Goal: Task Accomplishment & Management: Complete application form

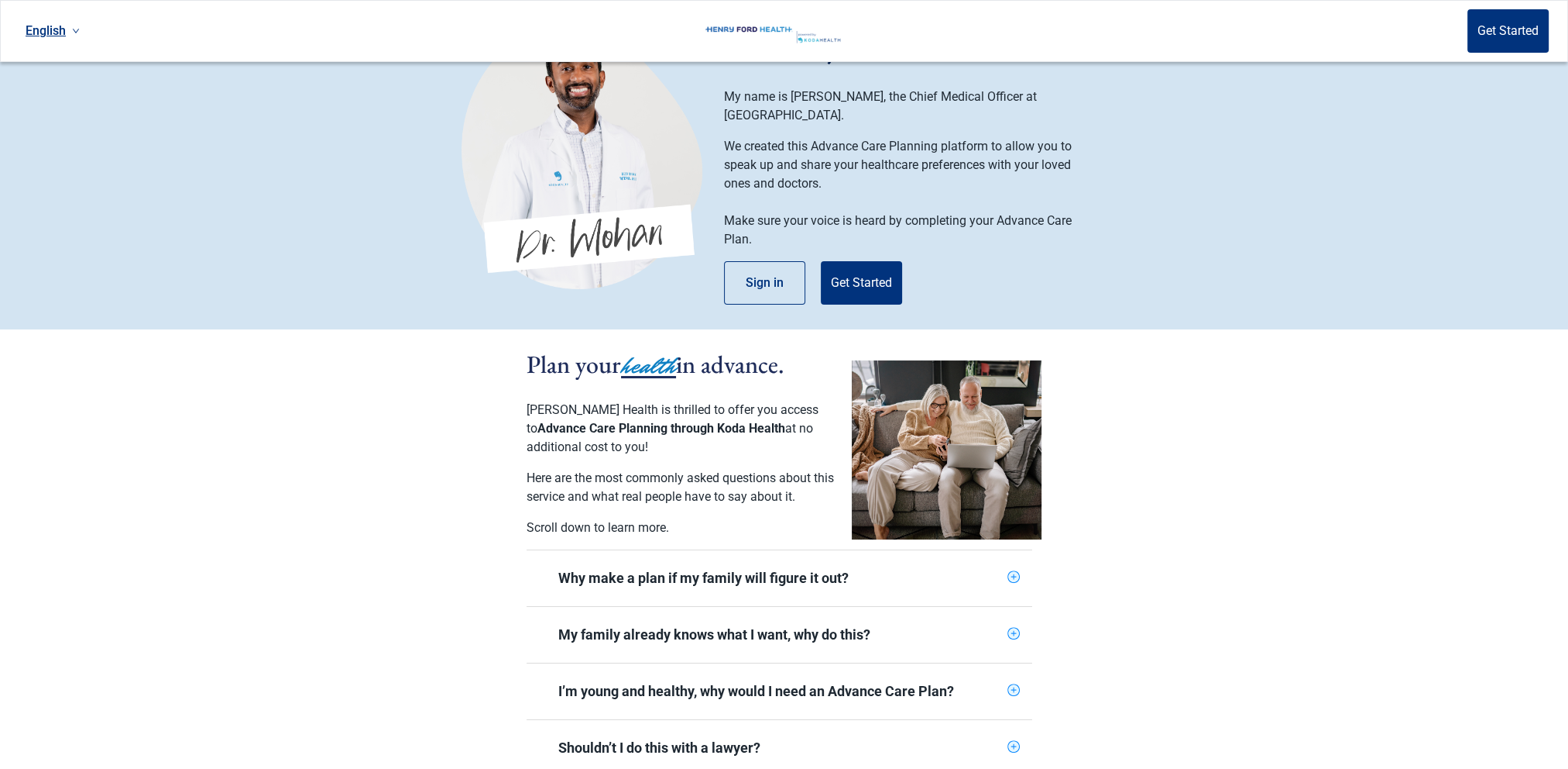
scroll to position [78, 0]
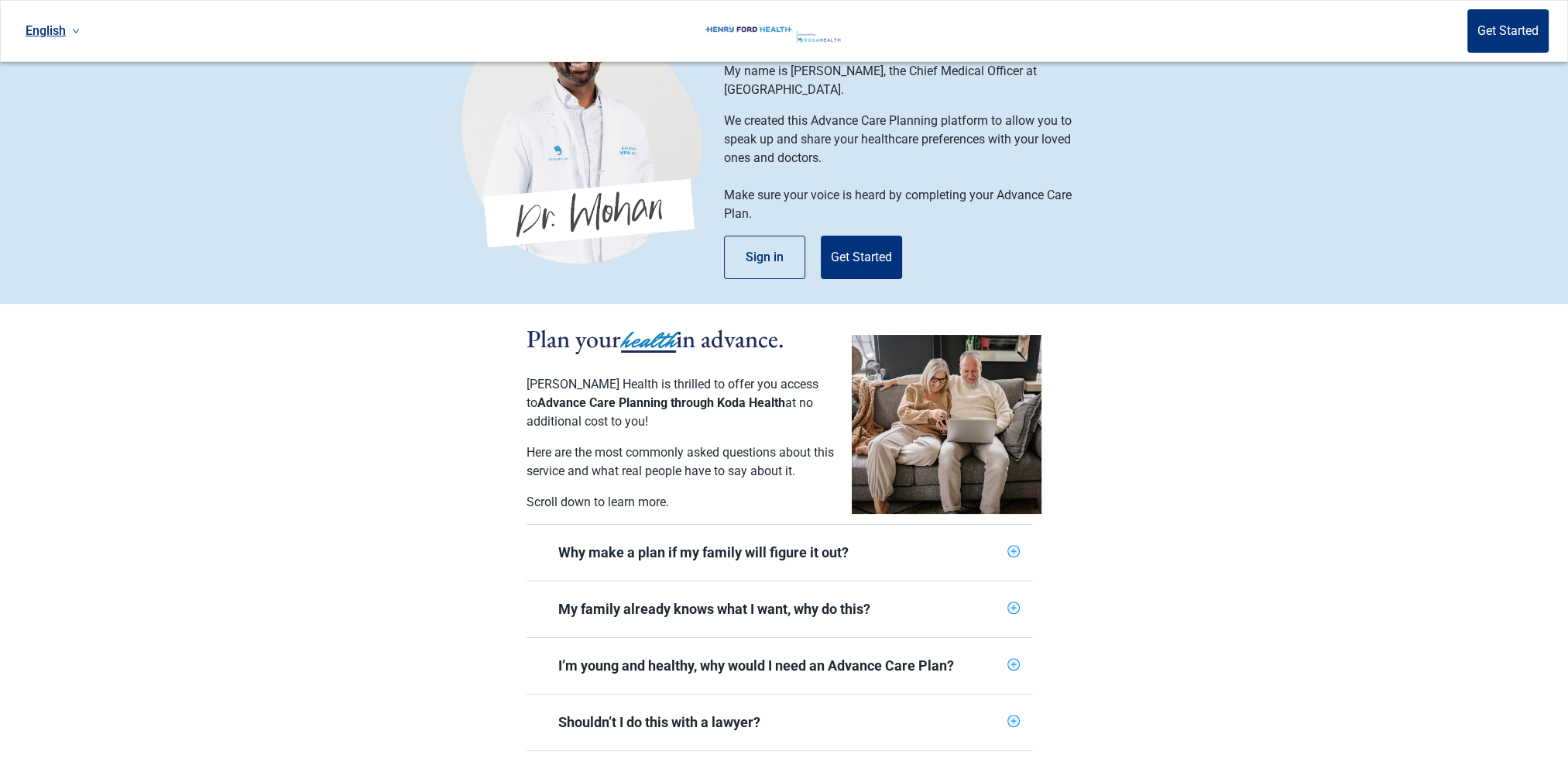
click at [713, 546] on div "Why make a plan if my family will figure it out?" at bounding box center [780, 552] width 443 height 19
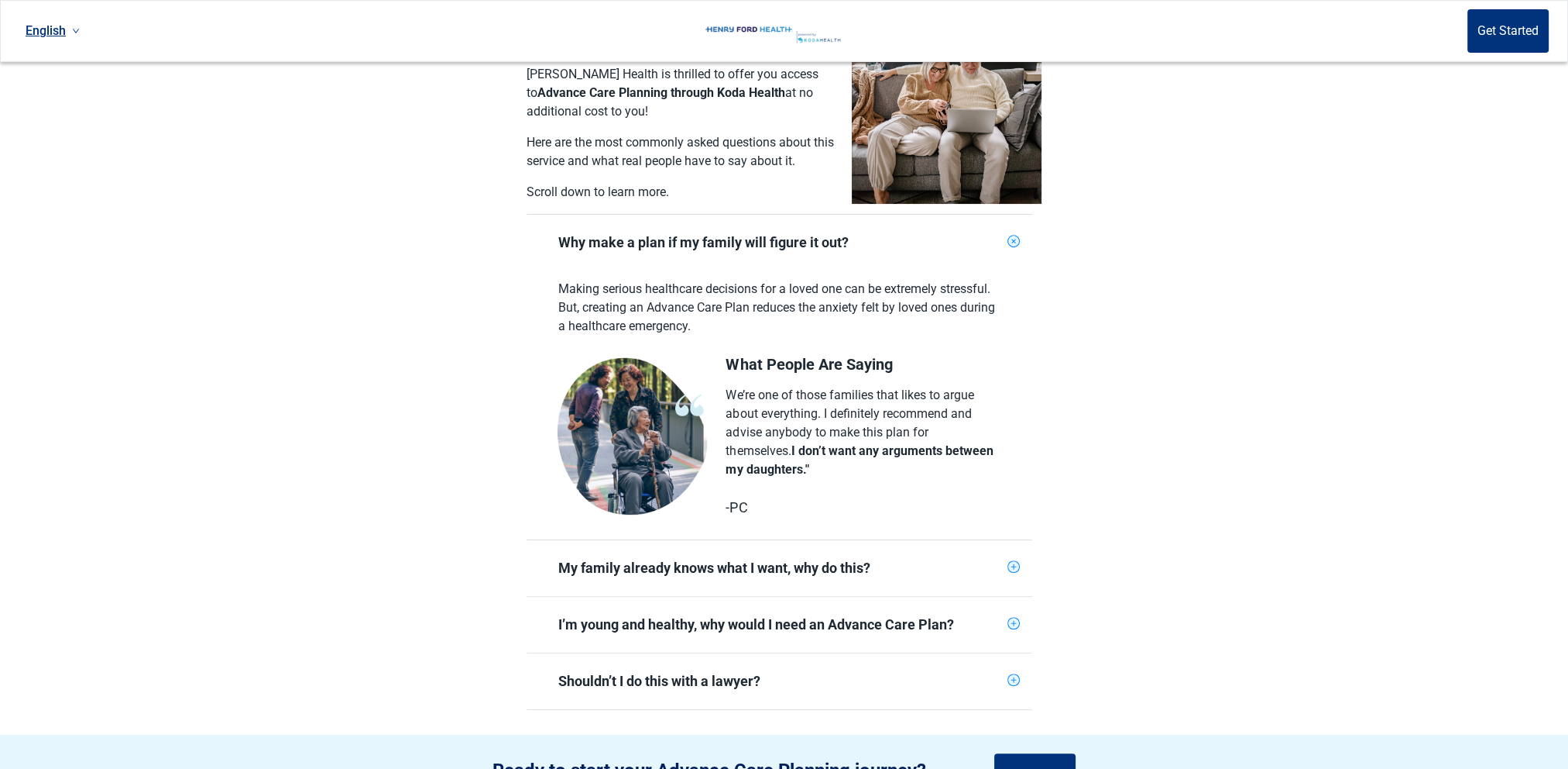
scroll to position [465, 0]
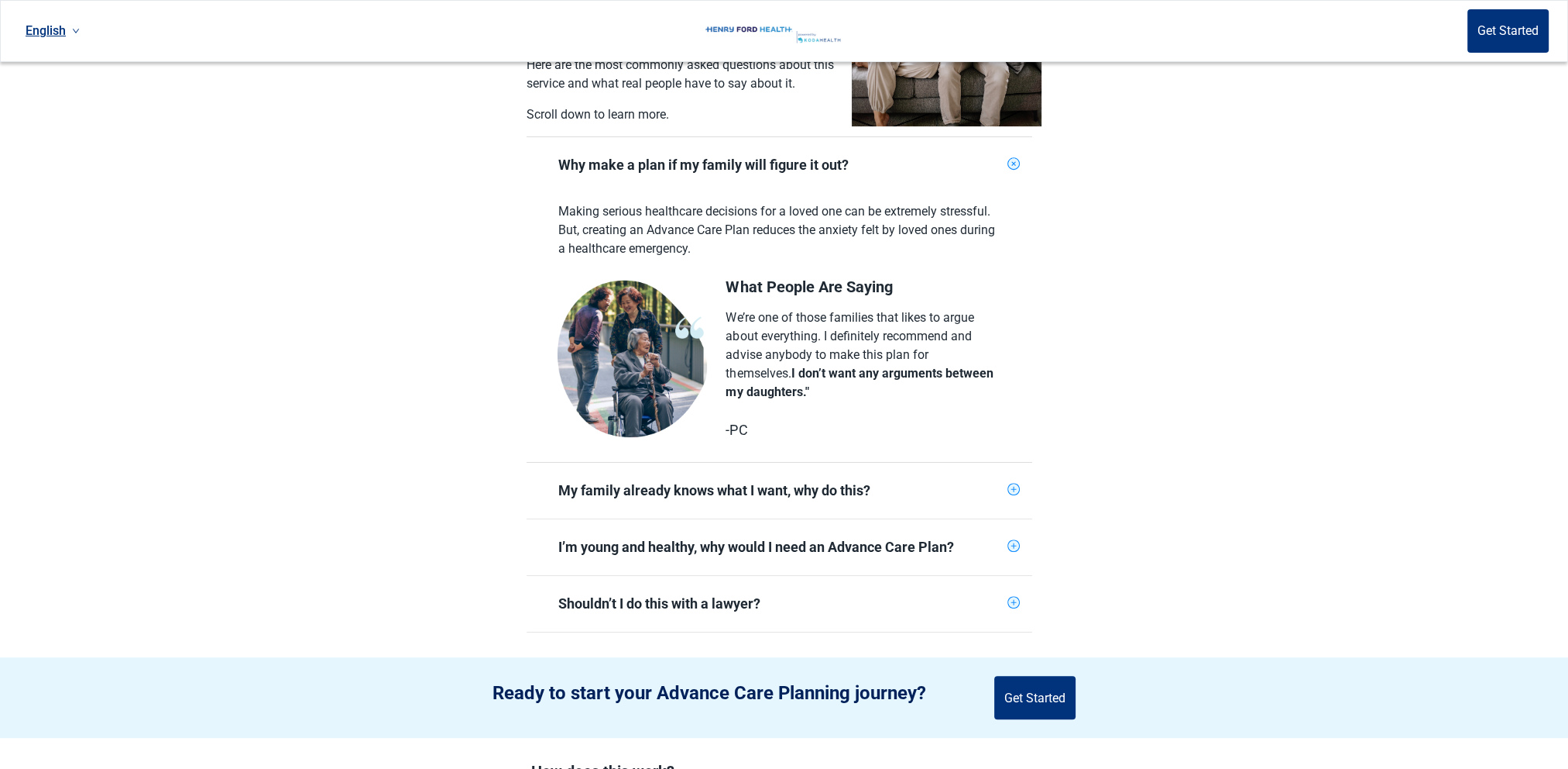
click at [736, 484] on div "My family already knows what I want, why do this?" at bounding box center [780, 490] width 443 height 19
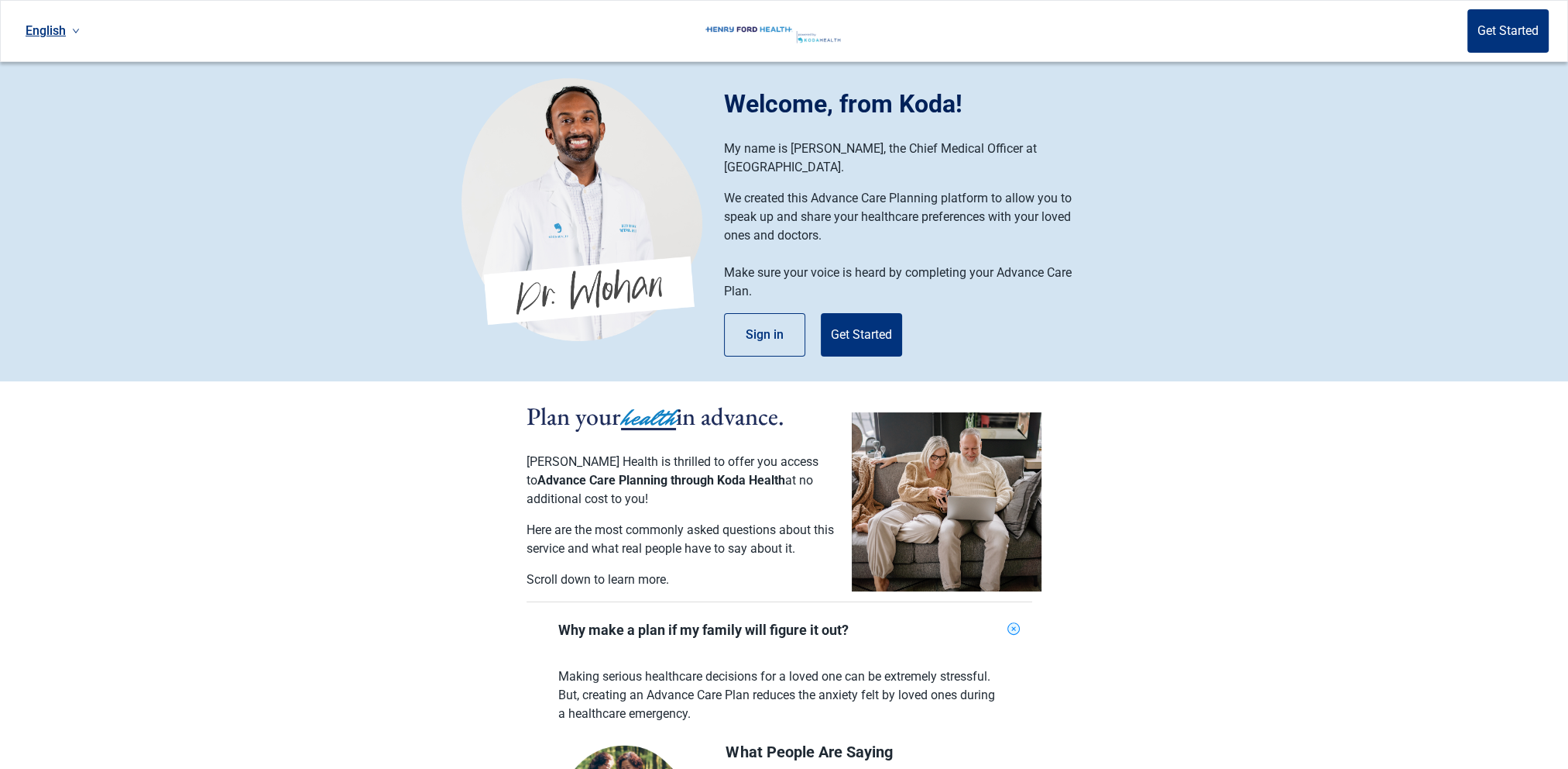
scroll to position [0, 0]
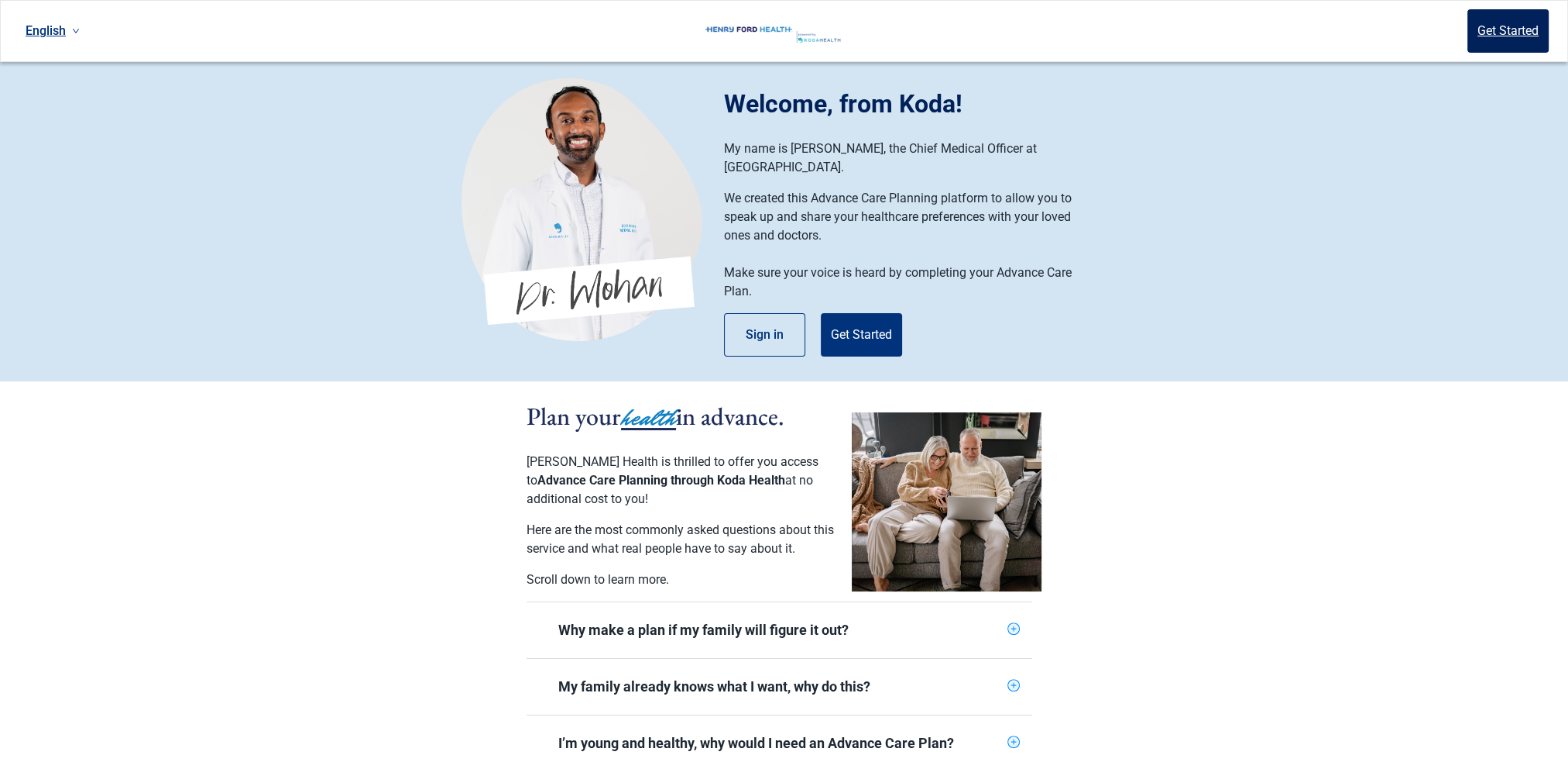
click at [1521, 34] on button "Get Started" at bounding box center [1508, 31] width 81 height 43
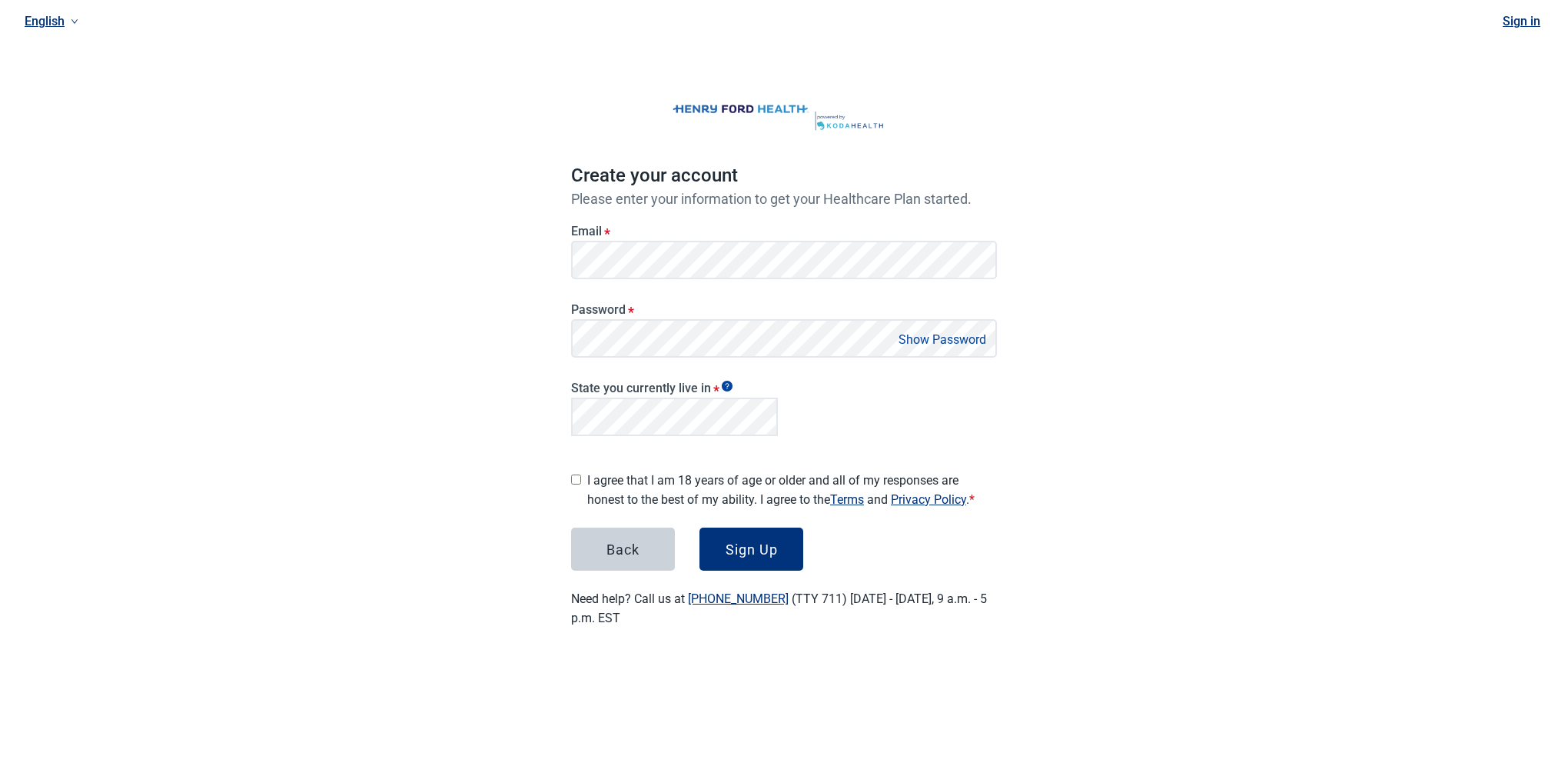
click at [1193, 562] on div "English Sign in Create your account Please enter your information to get your H…" at bounding box center [784, 332] width 1568 height 664
